Goal: Information Seeking & Learning: Learn about a topic

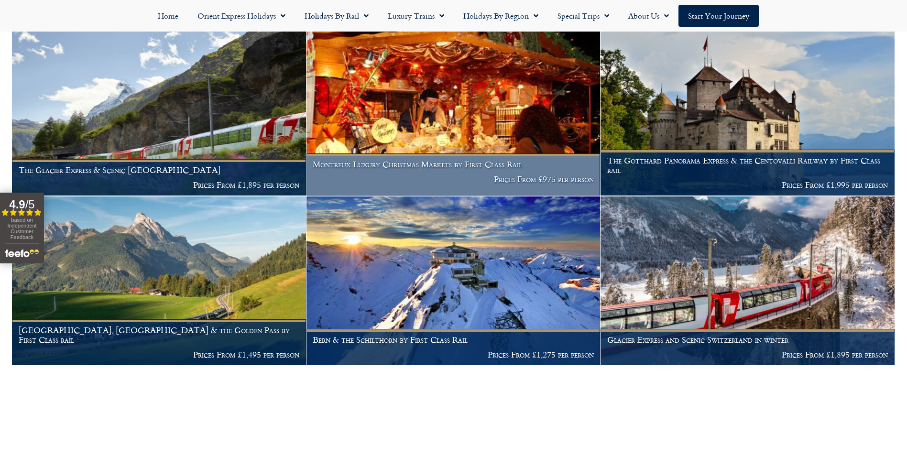
scroll to position [481, 0]
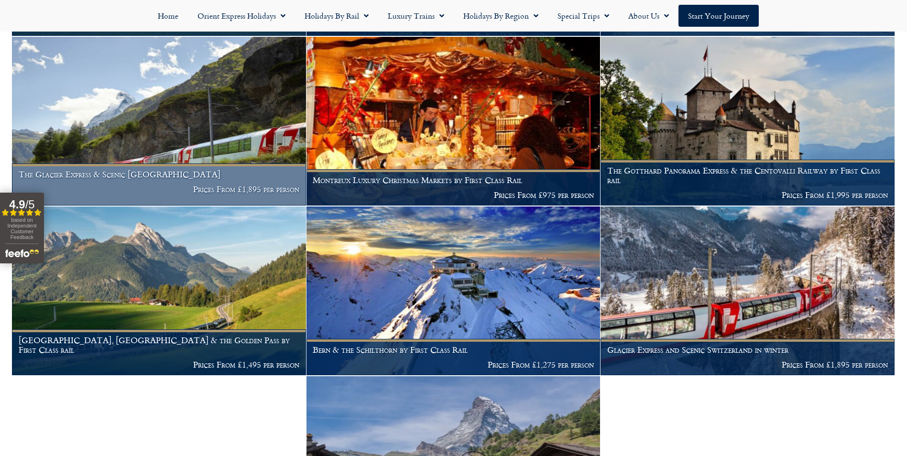
click at [226, 75] on img at bounding box center [159, 121] width 294 height 169
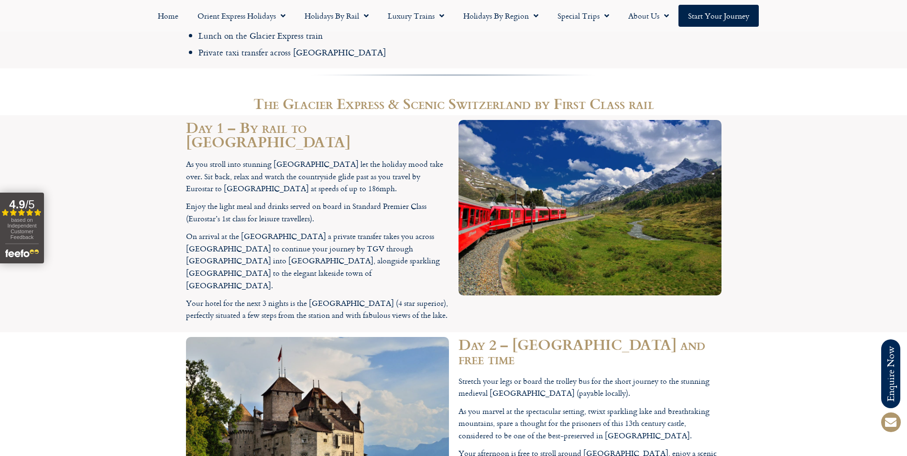
scroll to position [1482, 0]
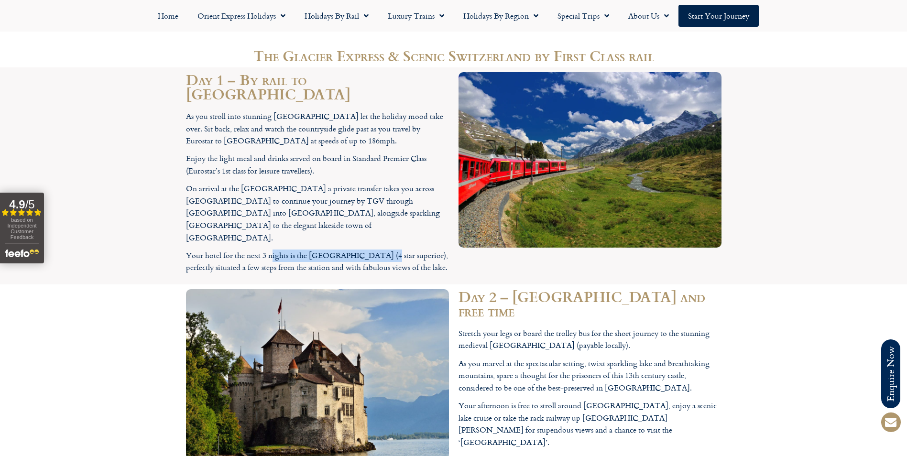
drag, startPoint x: 271, startPoint y: 174, endPoint x: 382, endPoint y: 174, distance: 110.4
click at [382, 250] on p "Your hotel for the next 3 nights is the Grand Hotel Suisse Majestic (4 star sup…" at bounding box center [317, 262] width 263 height 24
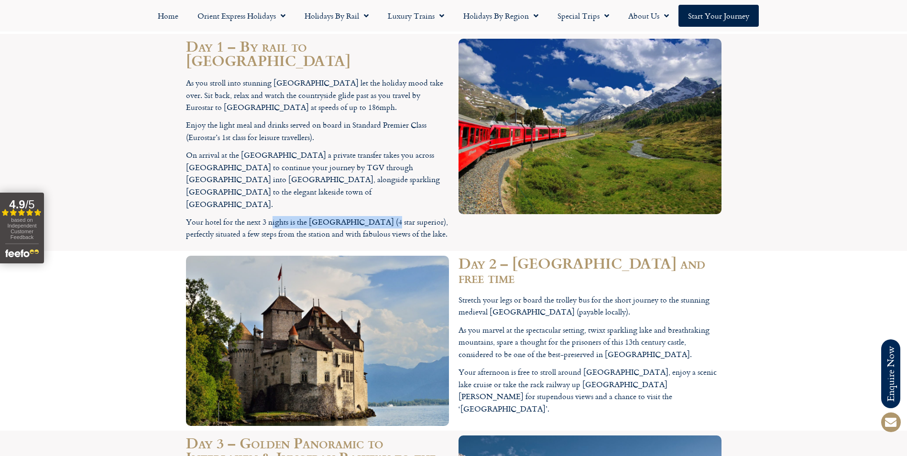
scroll to position [1530, 0]
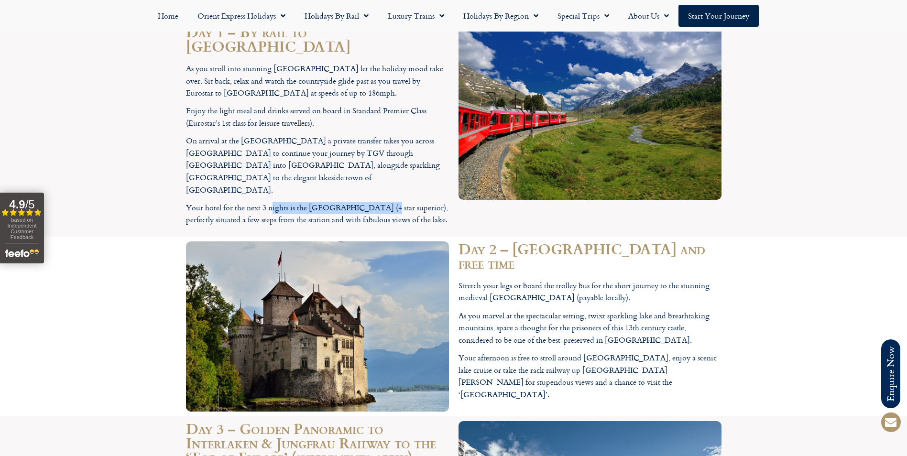
drag, startPoint x: 515, startPoint y: 177, endPoint x: 557, endPoint y: 195, distance: 46.1
click at [557, 241] on h2 "Day 2 – Château de Chillon and free time" at bounding box center [589, 255] width 263 height 29
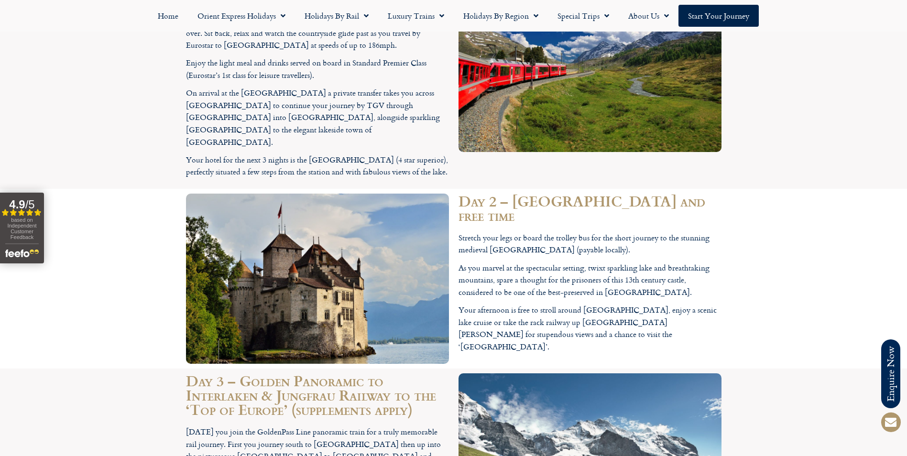
drag, startPoint x: 558, startPoint y: 231, endPoint x: 528, endPoint y: 238, distance: 31.0
click at [557, 304] on p "Your afternoon is free to stroll around Montreux, enjoy a scenic lake cruise or…" at bounding box center [589, 328] width 263 height 49
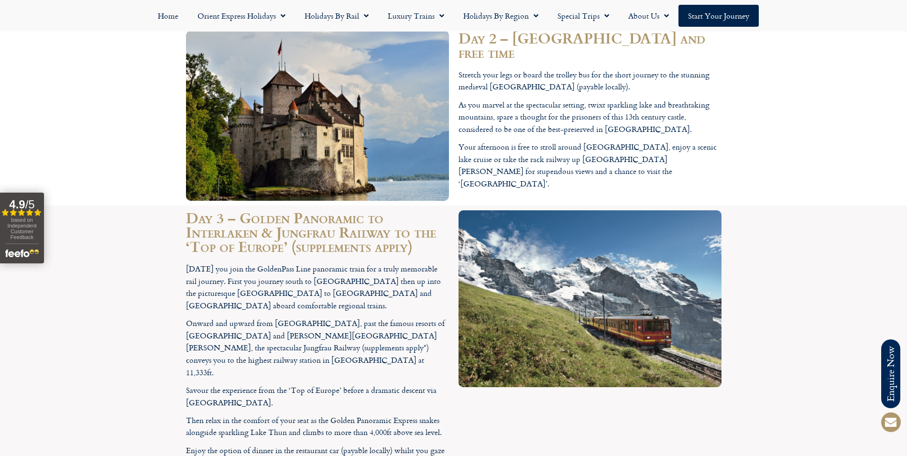
scroll to position [1769, 0]
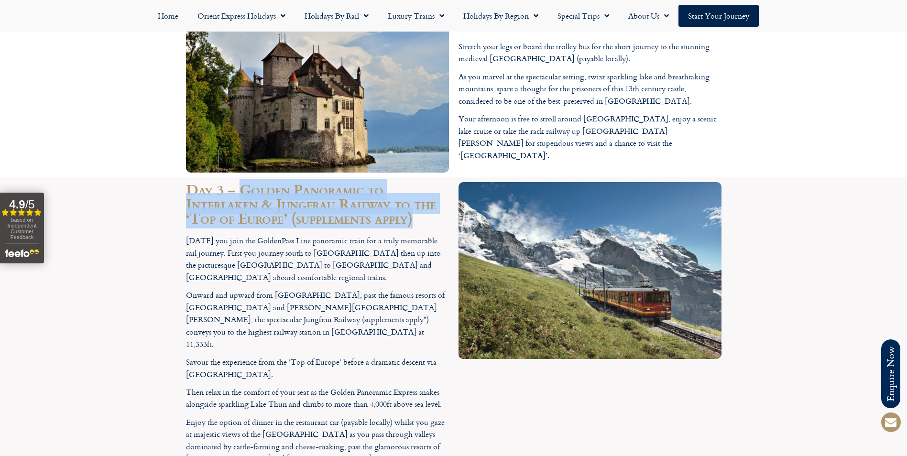
drag, startPoint x: 240, startPoint y: 118, endPoint x: 418, endPoint y: 150, distance: 180.7
click at [418, 182] on h2 "Day 3 – Golden Panoramic to Interlaken & Jungfrau Railway to the ‘Top of Europe…" at bounding box center [317, 203] width 263 height 43
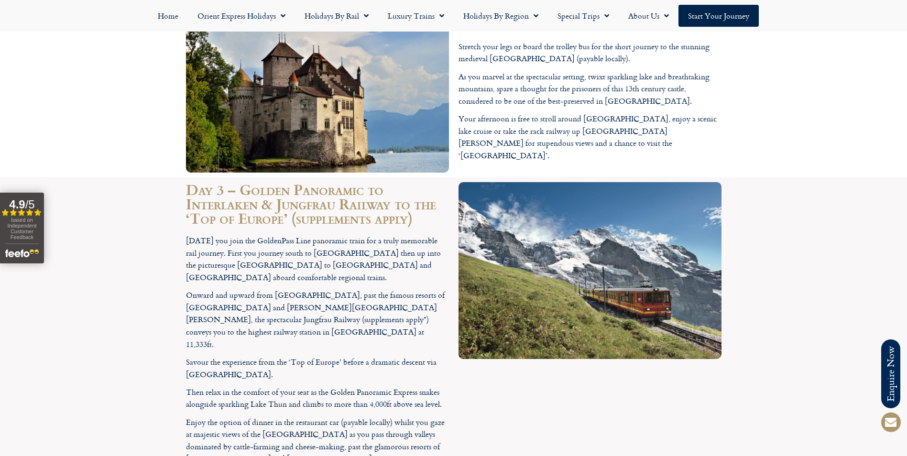
click at [489, 319] on div at bounding box center [590, 356] width 272 height 359
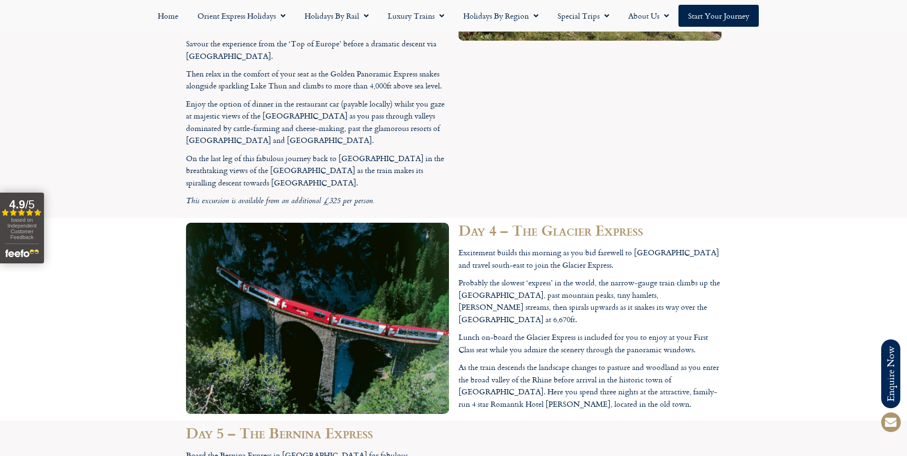
scroll to position [2103, 0]
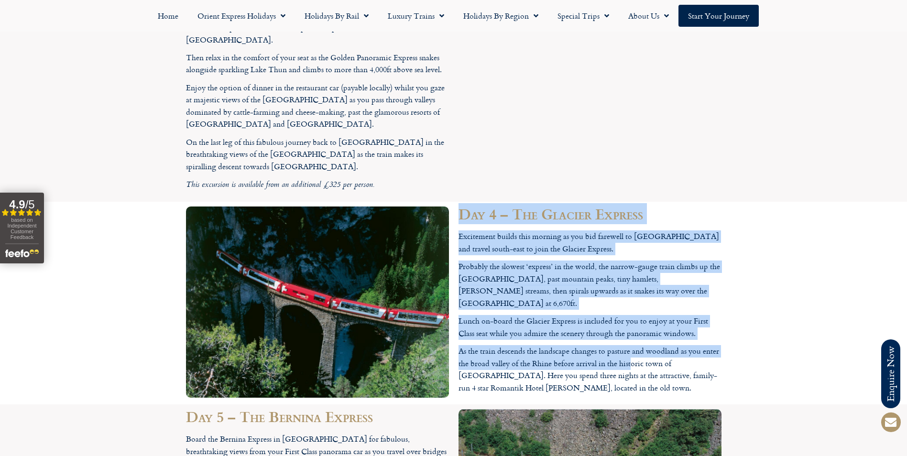
drag, startPoint x: 463, startPoint y: 104, endPoint x: 632, endPoint y: 242, distance: 218.4
click at [632, 242] on div "Day 4 – The Glacier Express Excitement builds this morning as you bid farewell …" at bounding box center [590, 303] width 272 height 203
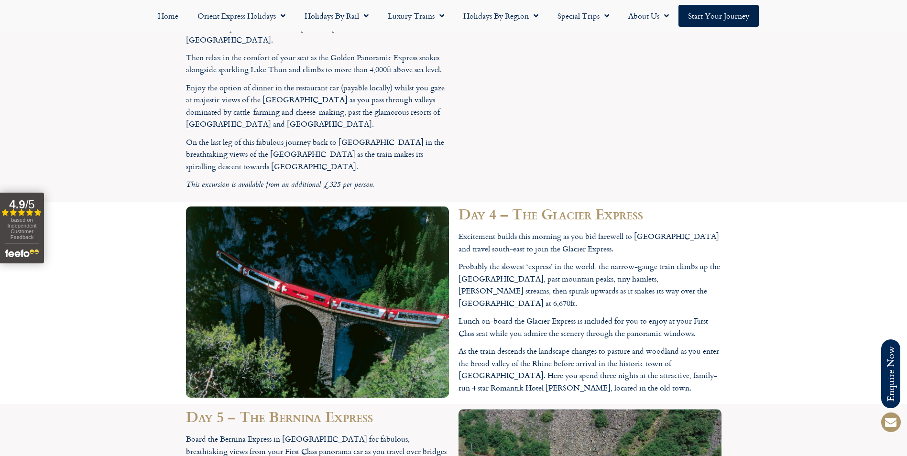
click at [661, 345] on p "As the train descends the landscape changes to pasture and woodland as you ente…" at bounding box center [589, 369] width 263 height 49
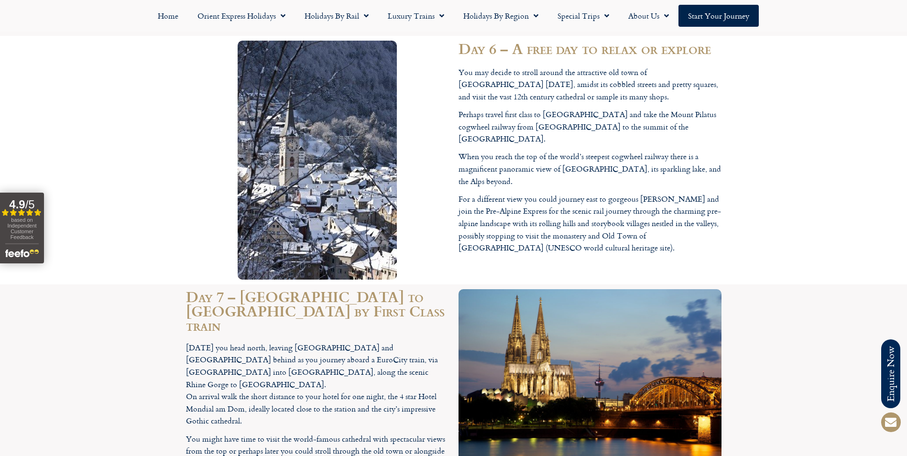
scroll to position [2677, 0]
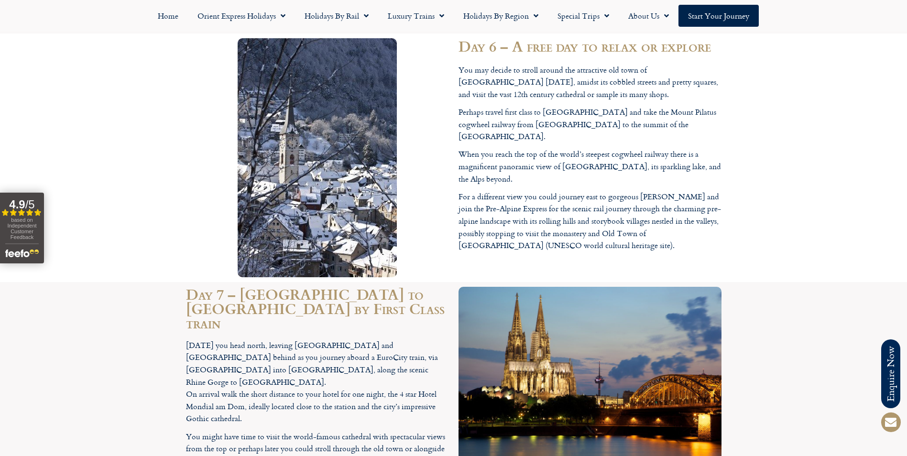
drag, startPoint x: 545, startPoint y: 346, endPoint x: 569, endPoint y: 352, distance: 24.8
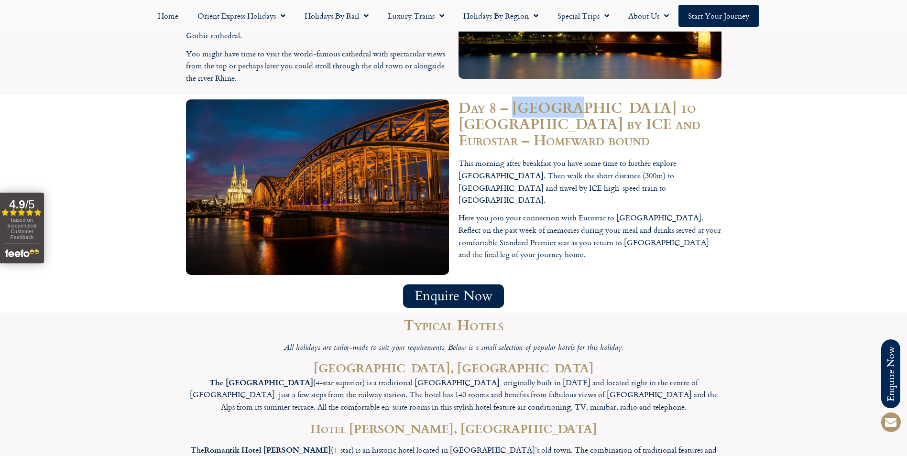
scroll to position [3059, 0]
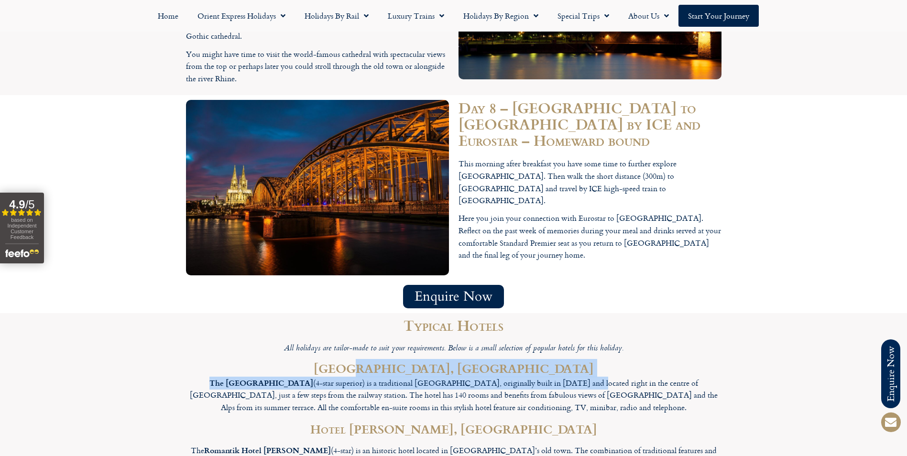
drag, startPoint x: 376, startPoint y: 235, endPoint x: 561, endPoint y: 243, distance: 184.7
click at [561, 342] on div "All holidays are tailor-made to suit your requirements. Below is a small select…" at bounding box center [453, 453] width 535 height 222
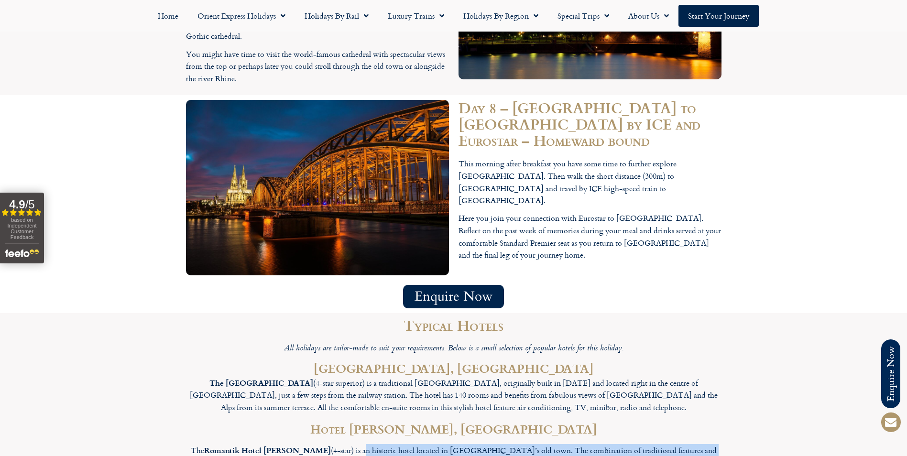
drag, startPoint x: 313, startPoint y: 302, endPoint x: 592, endPoint y: 324, distance: 279.5
click at [592, 342] on div "All holidays are tailor-made to suit your requirements. Below is a small select…" at bounding box center [453, 453] width 535 height 222
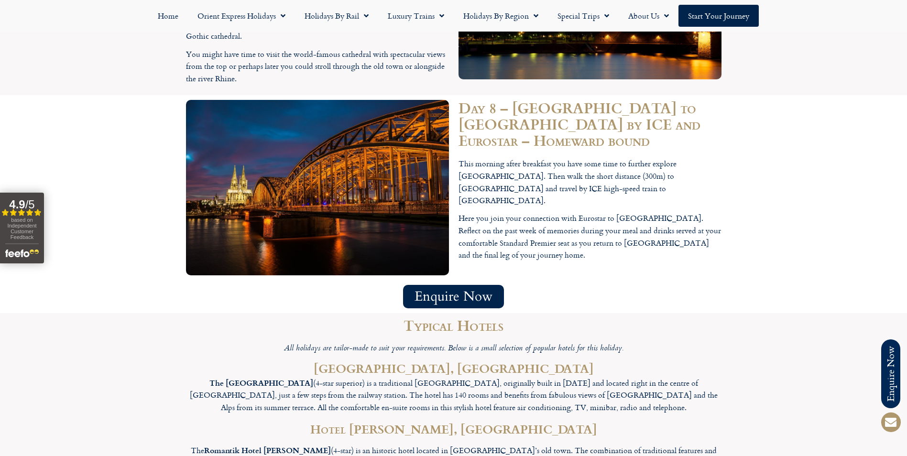
drag, startPoint x: 427, startPoint y: 360, endPoint x: 461, endPoint y: 366, distance: 34.5
drag, startPoint x: 461, startPoint y: 366, endPoint x: 441, endPoint y: 301, distance: 68.0
click at [441, 342] on div "All holidays are tailor-made to suit your requirements. Below is a small select…" at bounding box center [453, 453] width 535 height 222
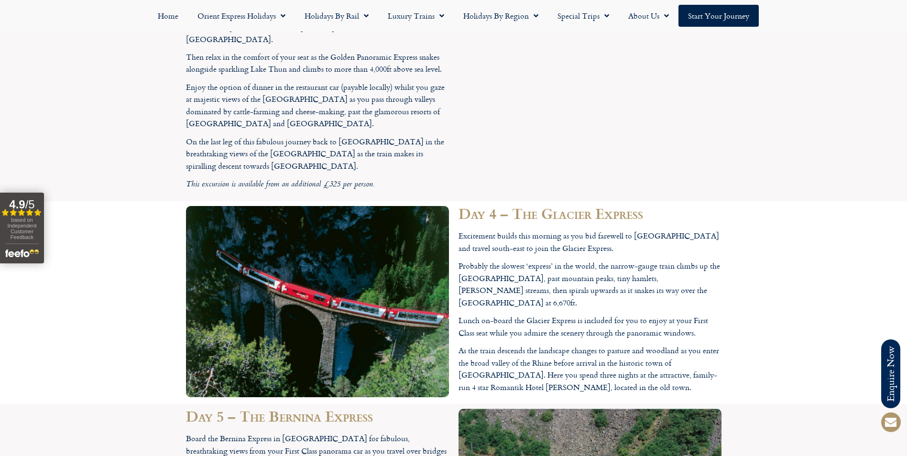
scroll to position [2103, 0]
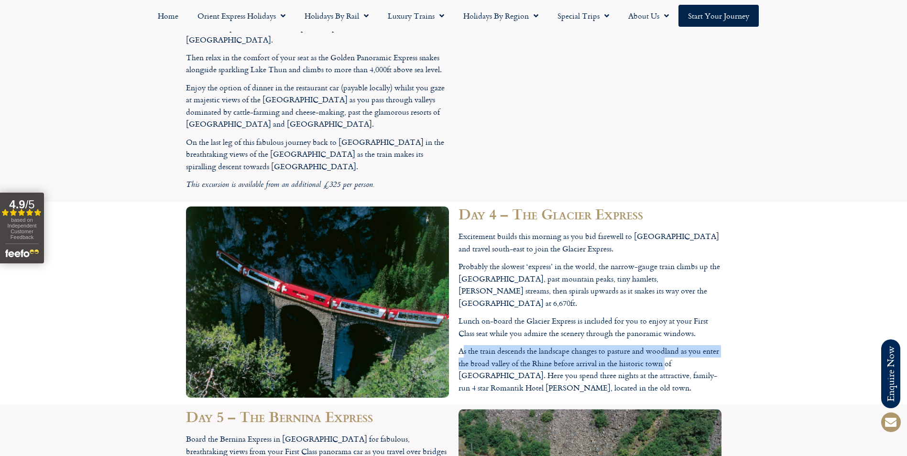
drag, startPoint x: 463, startPoint y: 231, endPoint x: 663, endPoint y: 241, distance: 200.5
click at [663, 345] on p "As the train descends the landscape changes to pasture and woodland as you ente…" at bounding box center [589, 369] width 263 height 49
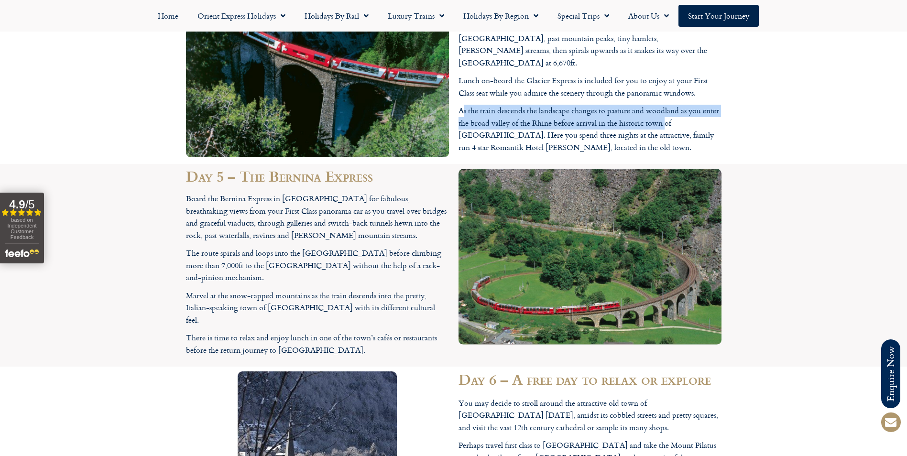
scroll to position [2342, 0]
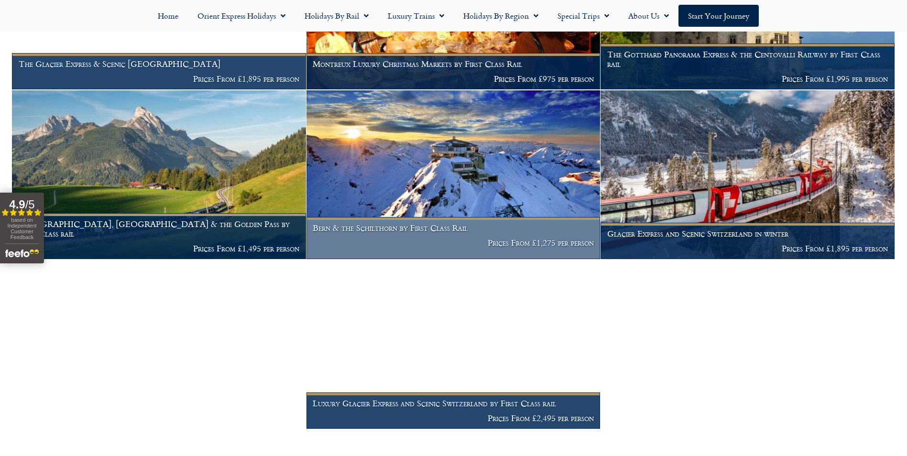
scroll to position [647, 0]
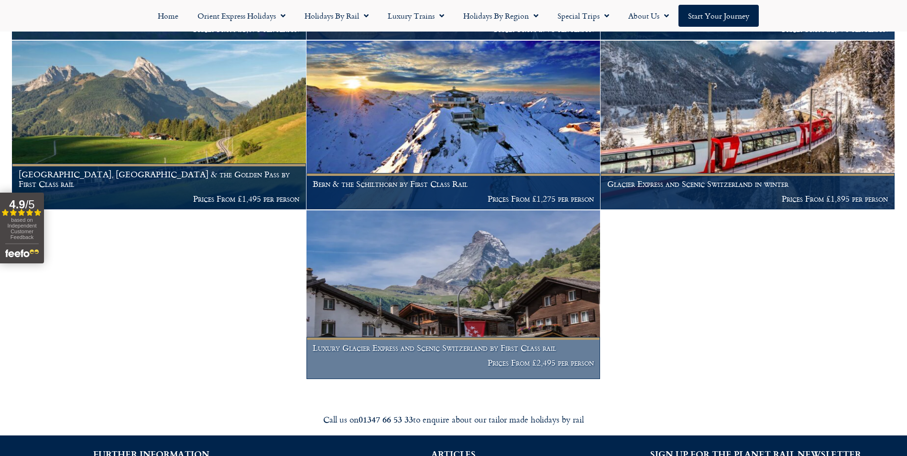
click at [507, 257] on img at bounding box center [453, 294] width 294 height 169
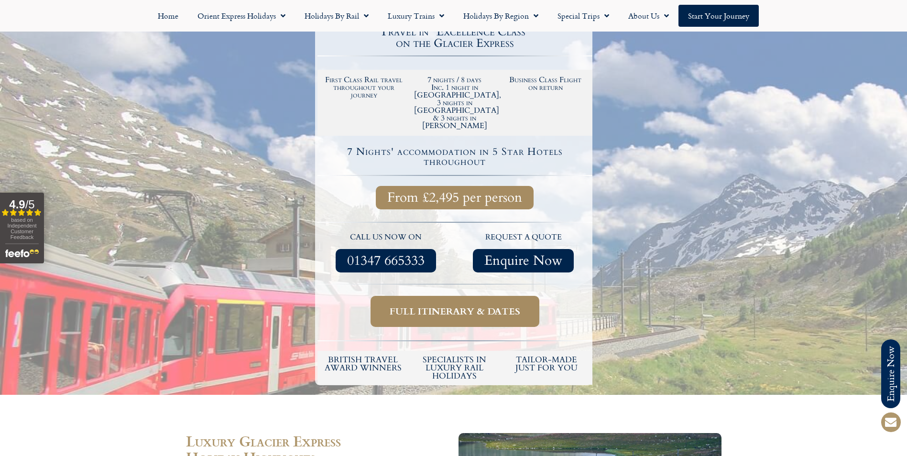
scroll to position [287, 0]
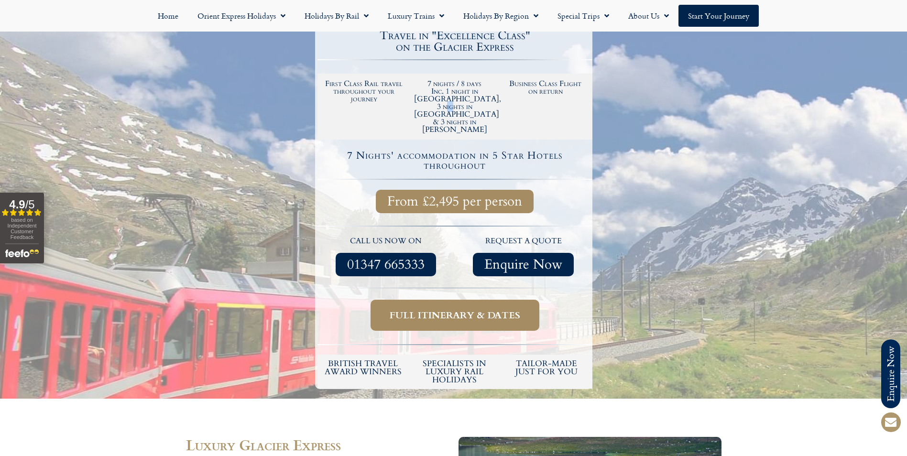
drag, startPoint x: 421, startPoint y: 86, endPoint x: 430, endPoint y: 88, distance: 10.0
click at [430, 88] on h2 "7 nights / 8 days Inc. 1 night in [GEOGRAPHIC_DATA], 3 nights in [GEOGRAPHIC_DA…" at bounding box center [454, 107] width 81 height 54
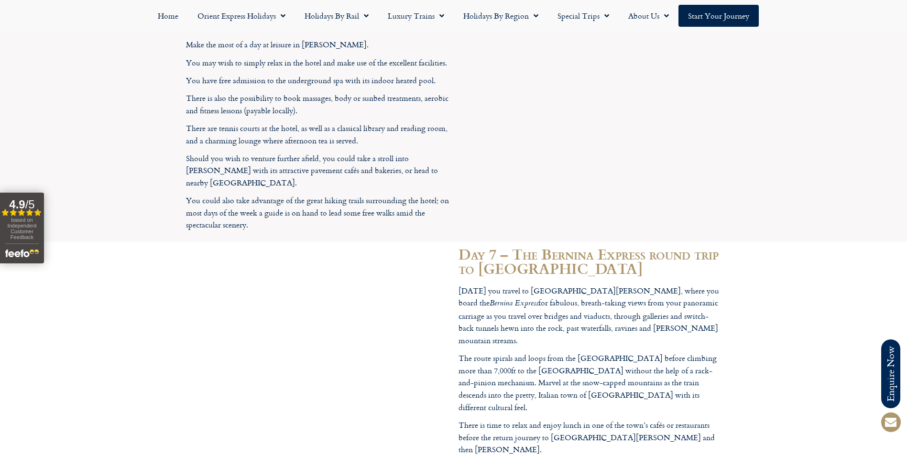
scroll to position [2581, 0]
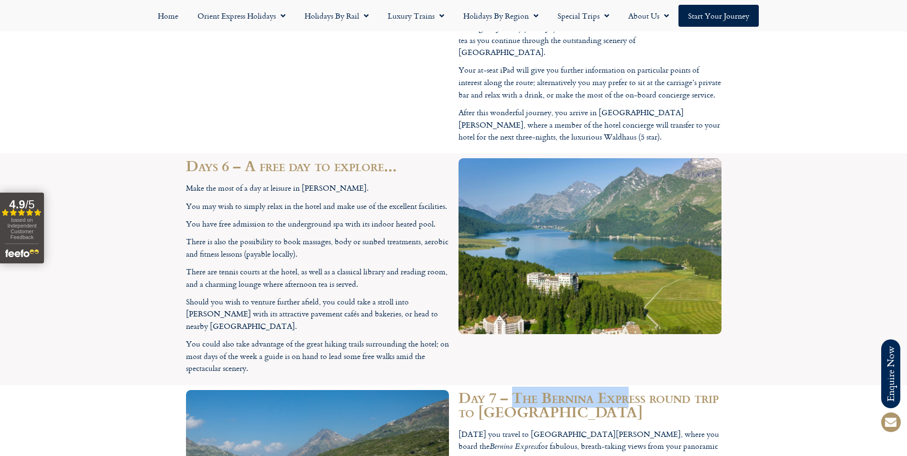
drag, startPoint x: 510, startPoint y: 193, endPoint x: 627, endPoint y: 198, distance: 116.7
click at [627, 390] on h2 "Day 7 – The Bernina Express round trip to Italy" at bounding box center [589, 404] width 263 height 29
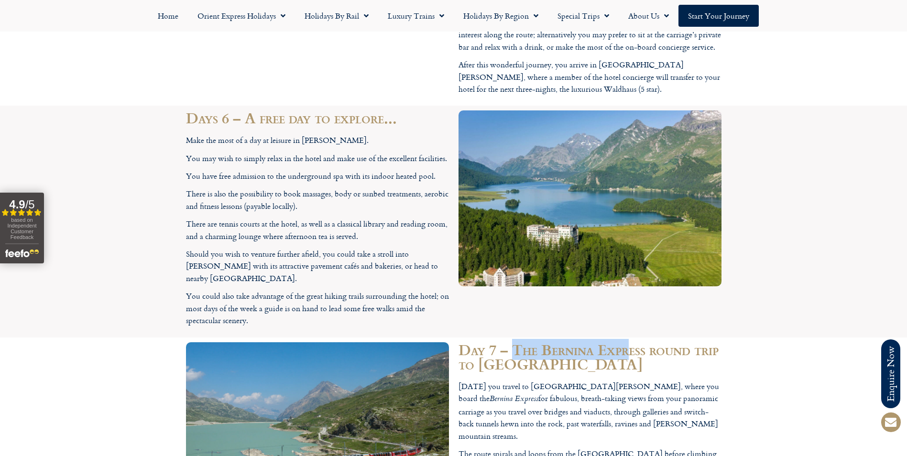
scroll to position [2677, 0]
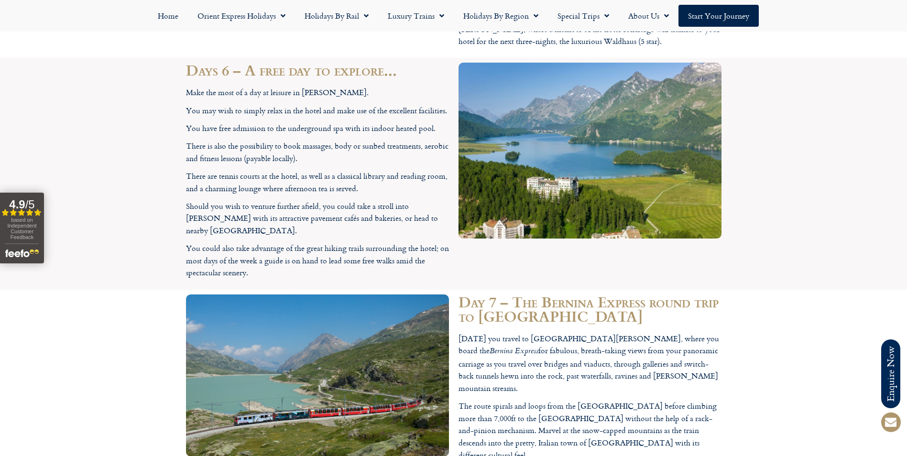
drag, startPoint x: 242, startPoint y: 305, endPoint x: 275, endPoint y: 312, distance: 33.2
drag, startPoint x: 275, startPoint y: 312, endPoint x: 332, endPoint y: 356, distance: 71.9
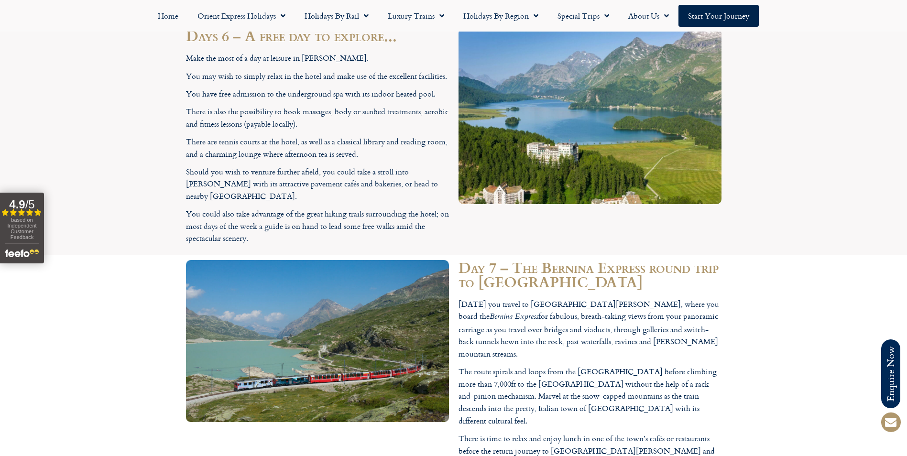
scroll to position [2724, 0]
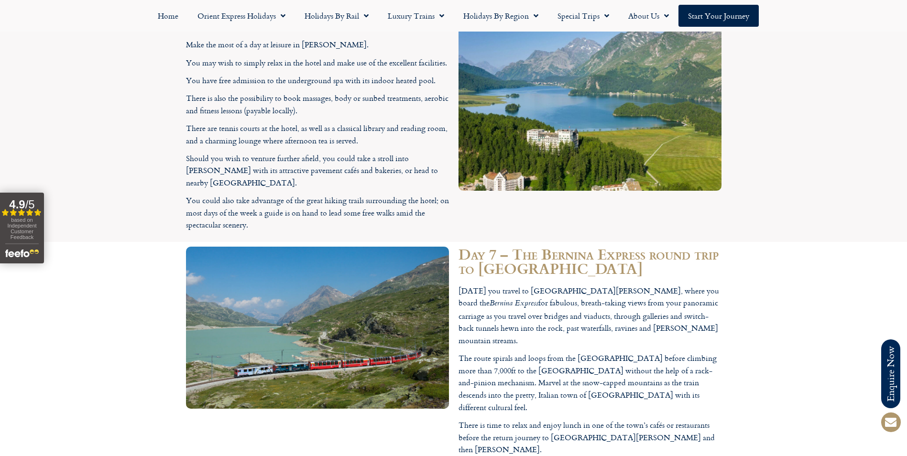
drag, startPoint x: 214, startPoint y: 362, endPoint x: 420, endPoint y: 368, distance: 205.6
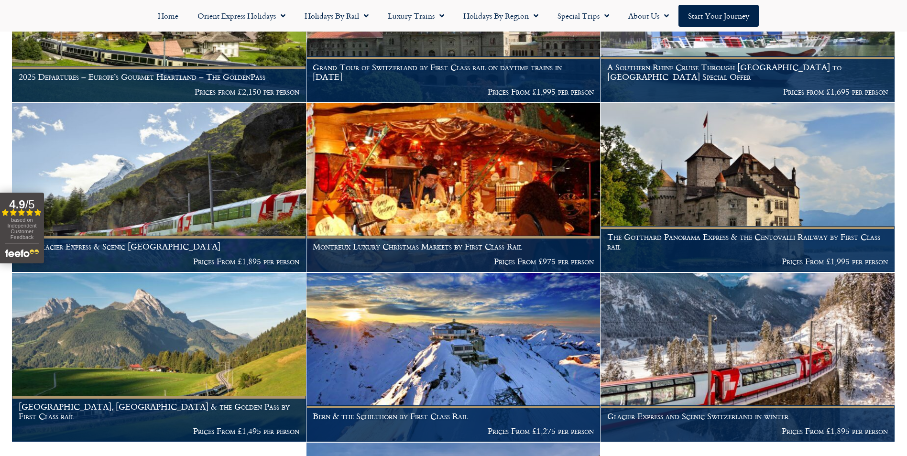
scroll to position [410, 0]
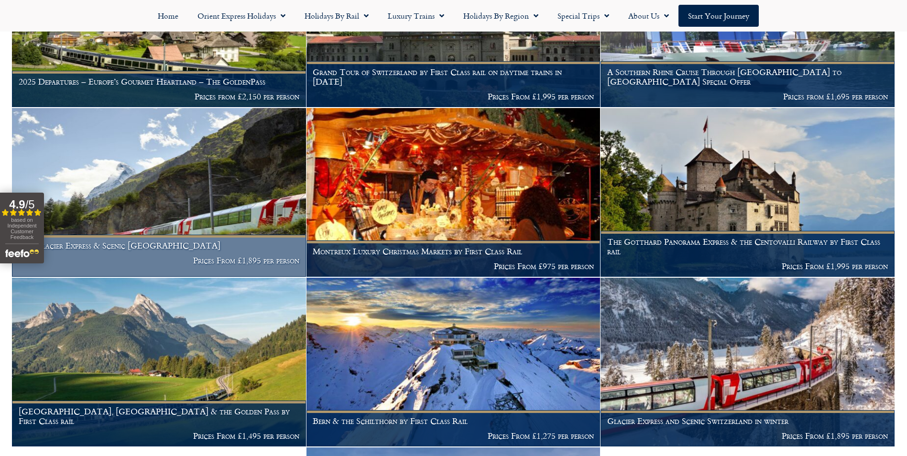
click at [229, 173] on img at bounding box center [159, 192] width 294 height 169
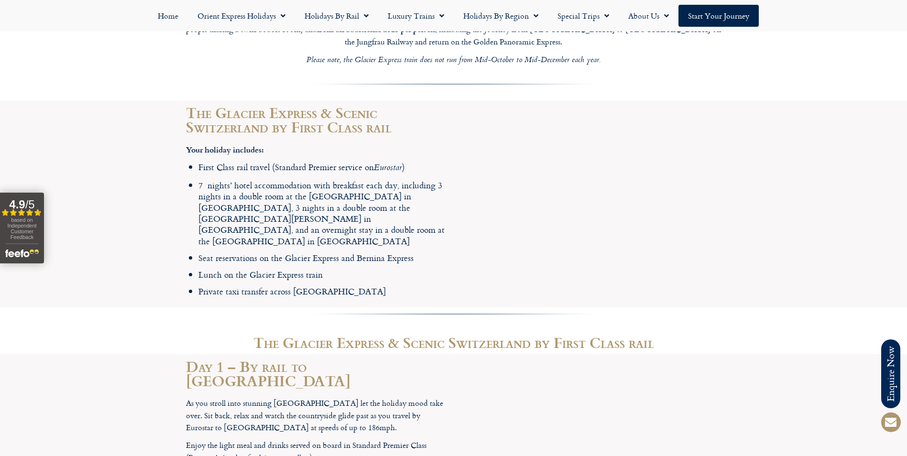
scroll to position [765, 0]
